Goal: Transaction & Acquisition: Purchase product/service

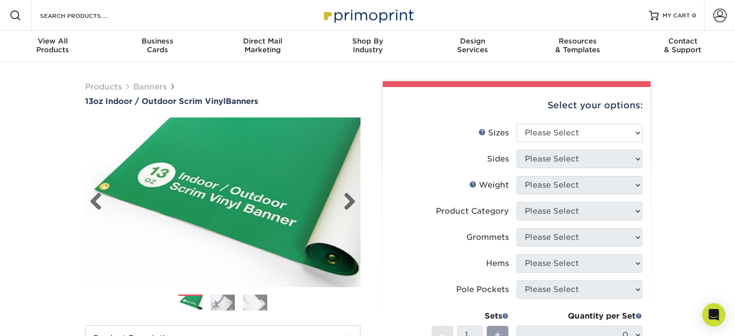
click at [356, 199] on img at bounding box center [223, 202] width 276 height 191
click at [351, 202] on link "Next" at bounding box center [346, 201] width 19 height 19
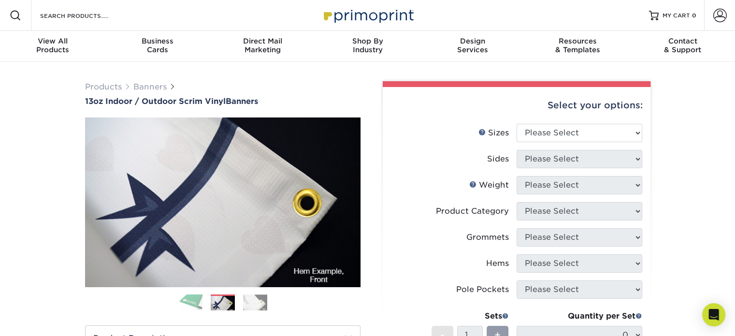
click at [253, 306] on img at bounding box center [255, 302] width 24 height 16
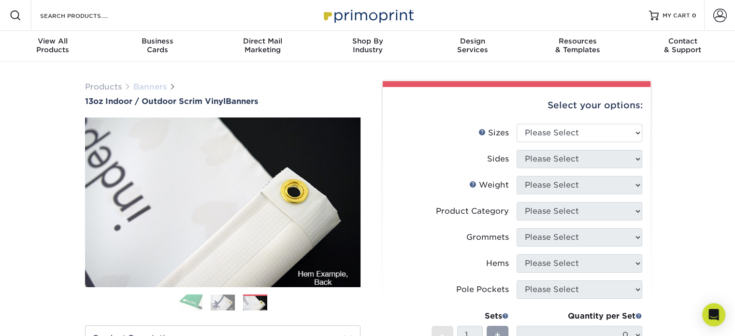
click at [144, 83] on link "Banners" at bounding box center [149, 86] width 33 height 9
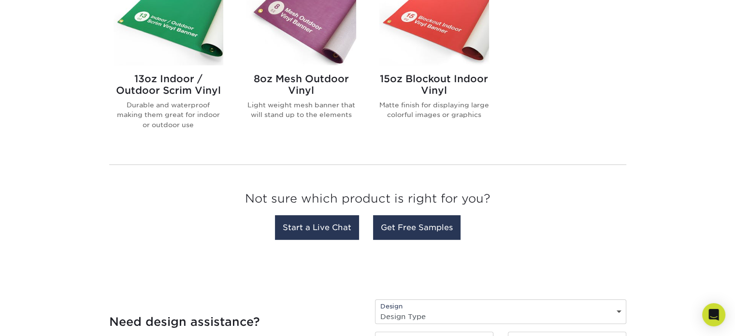
scroll to position [290, 0]
